Goal: Communication & Community: Answer question/provide support

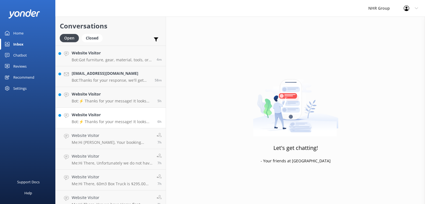
click at [106, 121] on p "Bot: ⚡ Thanks for your message! It looks like this one might be best handled by…" at bounding box center [113, 121] width 82 height 5
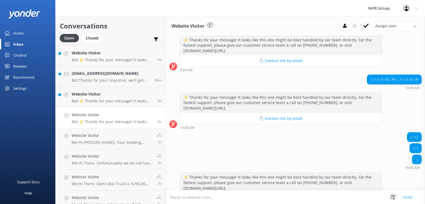
scroll to position [257, 0]
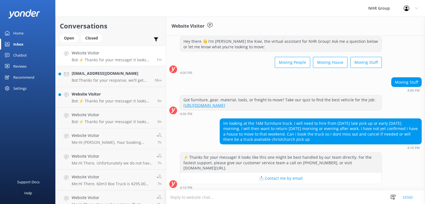
scroll to position [189, 0]
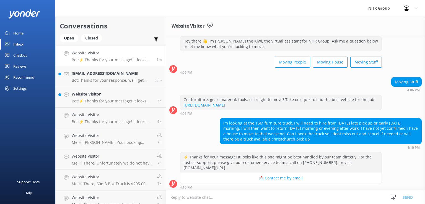
click at [99, 55] on h4 "Website Visitor" at bounding box center [112, 53] width 81 height 6
click at [95, 118] on h4 "Website Visitor" at bounding box center [113, 115] width 82 height 6
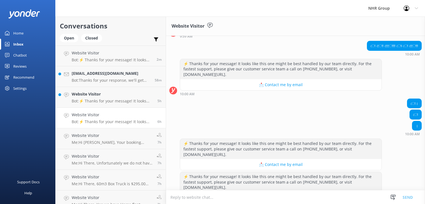
scroll to position [270, 0]
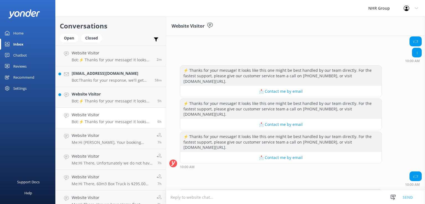
click at [99, 99] on p "Bot: ⚡ Thanks for your message! It looks like this one might be best handled by…" at bounding box center [113, 101] width 82 height 5
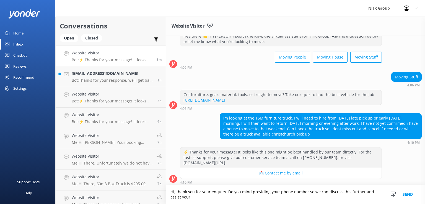
scroll to position [195, 0]
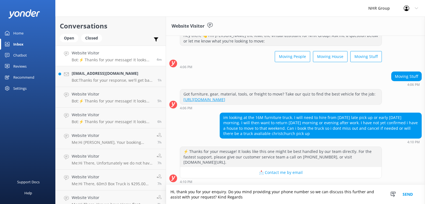
click at [213, 194] on textarea "Hi, thank you for your enquiry. Do you mind providing your phone number so we c…" at bounding box center [295, 194] width 259 height 19
drag, startPoint x: 324, startPoint y: 192, endPoint x: 211, endPoint y: 204, distance: 114.3
click at [211, 204] on textarea "Hi, thank you for your inquiry. Do you mind providing your phone number so we c…" at bounding box center [295, 194] width 259 height 19
click at [210, 202] on textarea "Hi, thank you for your inquiry. Do you mind providing your phone number so we c…" at bounding box center [295, 194] width 259 height 19
click at [205, 202] on textarea "Hi, thank you for your inquiry. Do you mind providing your phone number so we c…" at bounding box center [295, 194] width 259 height 19
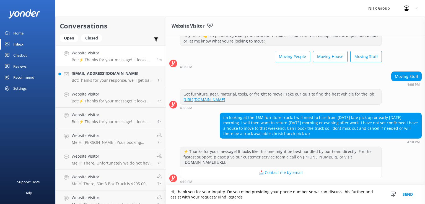
drag, startPoint x: 240, startPoint y: 179, endPoint x: 326, endPoint y: 195, distance: 87.4
click at [326, 185] on div "[DATE] Hey there 👋 I'm [PERSON_NAME] the Kiwi, the virtual assistant for NHR Gr…" at bounding box center [295, 110] width 259 height 149
click at [326, 195] on textarea "Hi, thank you for your inquiry. Do you mind providing your phone number so we c…" at bounding box center [295, 194] width 259 height 19
drag, startPoint x: 326, startPoint y: 194, endPoint x: 337, endPoint y: 195, distance: 10.8
click at [337, 195] on textarea "Hi, thank you for your inquiry. Do you mind providing your phone number so we c…" at bounding box center [295, 194] width 259 height 19
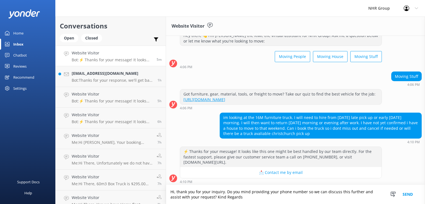
click at [337, 195] on textarea "Hi, thank you for your inquiry. Do you mind providing your phone number so we c…" at bounding box center [295, 194] width 259 height 19
drag, startPoint x: 337, startPoint y: 192, endPoint x: 204, endPoint y: 202, distance: 133.1
click at [204, 202] on textarea "Hi, thank you for your inquiry. Do you mind providing your phone number so we c…" at bounding box center [295, 194] width 259 height 19
click at [336, 193] on textarea "Hi, thank you for your inquiry. Do you mind providing your phone number so we c…" at bounding box center [295, 194] width 259 height 19
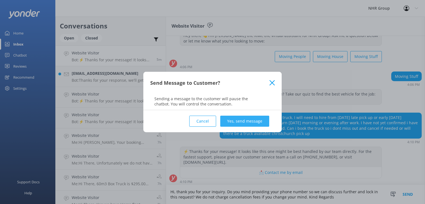
type textarea "Hi, thank you for your inquiry. Do you mind providing your phone number so we c…"
click at [235, 121] on button "Yes, send message" at bounding box center [244, 121] width 49 height 11
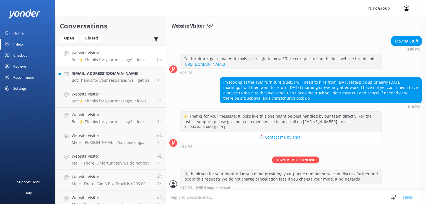
scroll to position [230, 0]
click at [122, 75] on h4 "[EMAIL_ADDRESS][DOMAIN_NAME]" at bounding box center [113, 74] width 82 height 6
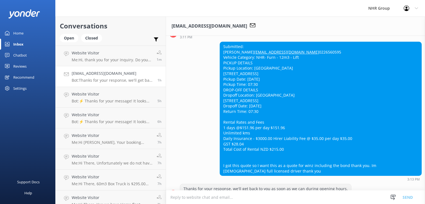
scroll to position [123, 0]
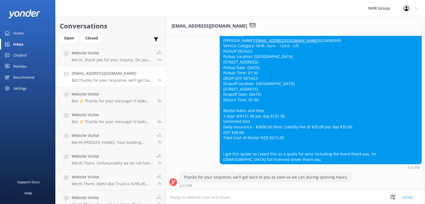
click at [204, 198] on textarea at bounding box center [295, 198] width 259 height 14
click at [383, 172] on div "Submitted: [PERSON_NAME] [PERSON_NAME][EMAIL_ADDRESS][DOMAIN_NAME] 0226560595 V…" at bounding box center [295, 101] width 259 height 142
click at [189, 106] on div "Submitted: [PERSON_NAME] [PERSON_NAME][EMAIL_ADDRESS][DOMAIN_NAME] 0226560595 V…" at bounding box center [295, 100] width 259 height 140
click at [204, 80] on div "Submitted: [PERSON_NAME] [PERSON_NAME][EMAIL_ADDRESS][DOMAIN_NAME] 0226560595 V…" at bounding box center [295, 100] width 259 height 140
click at [367, 178] on div "Thanks for your response, we'll get back to you as soon as we can during openin…" at bounding box center [295, 180] width 259 height 15
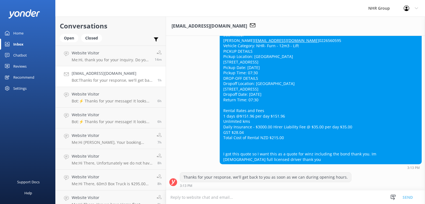
click at [187, 82] on div "Submitted: [PERSON_NAME] [PERSON_NAME][EMAIL_ADDRESS][DOMAIN_NAME] 0226560595 V…" at bounding box center [295, 100] width 259 height 140
